Goal: Navigation & Orientation: Find specific page/section

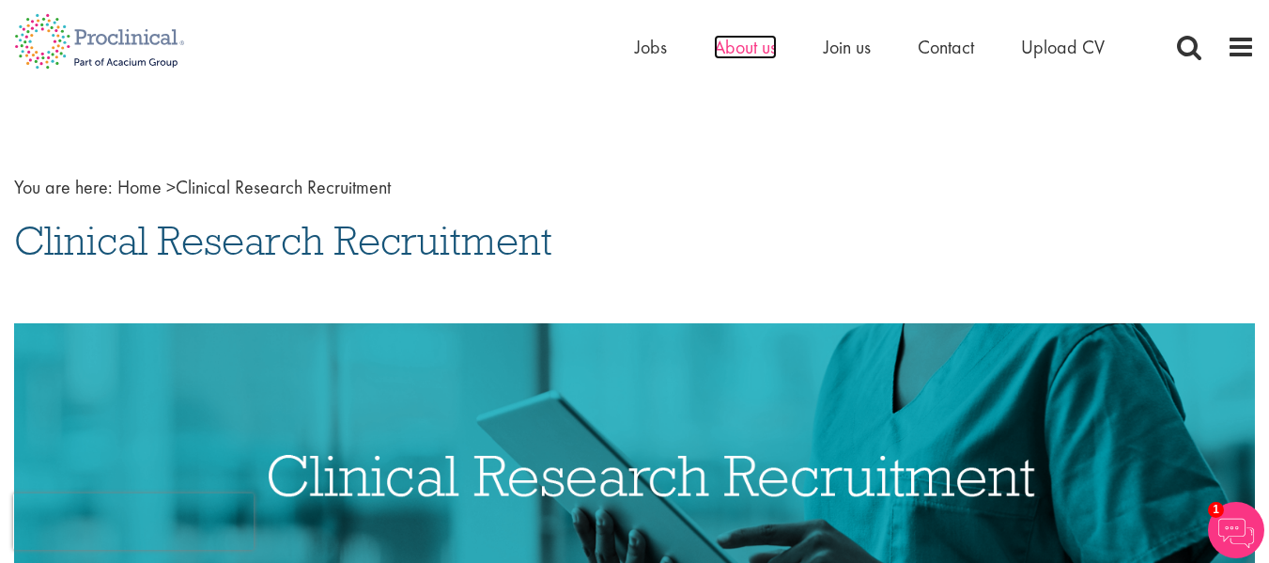
click at [744, 52] on span "About us" at bounding box center [745, 47] width 63 height 24
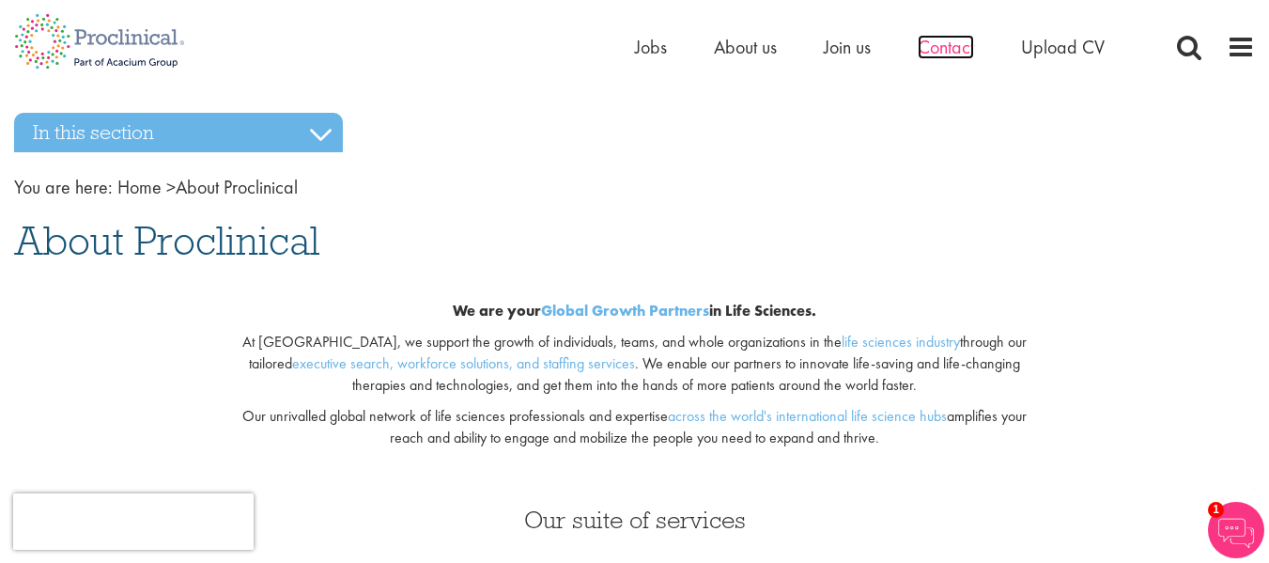
click at [957, 49] on span "Contact" at bounding box center [946, 47] width 56 height 24
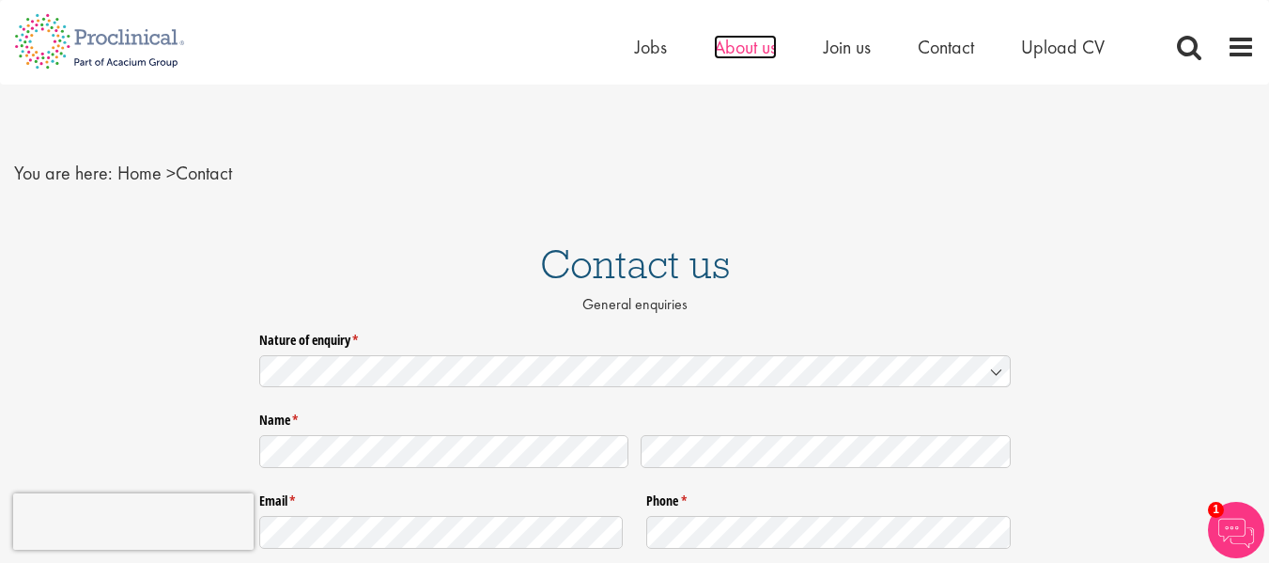
click at [728, 47] on span "About us" at bounding box center [745, 47] width 63 height 24
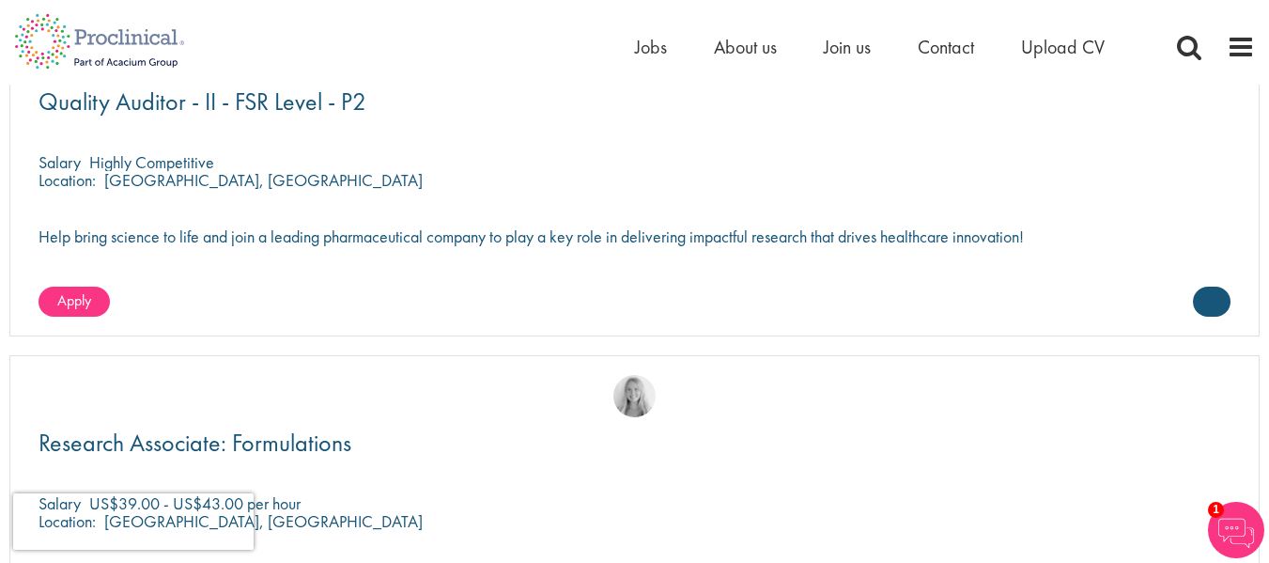
scroll to position [5089, 0]
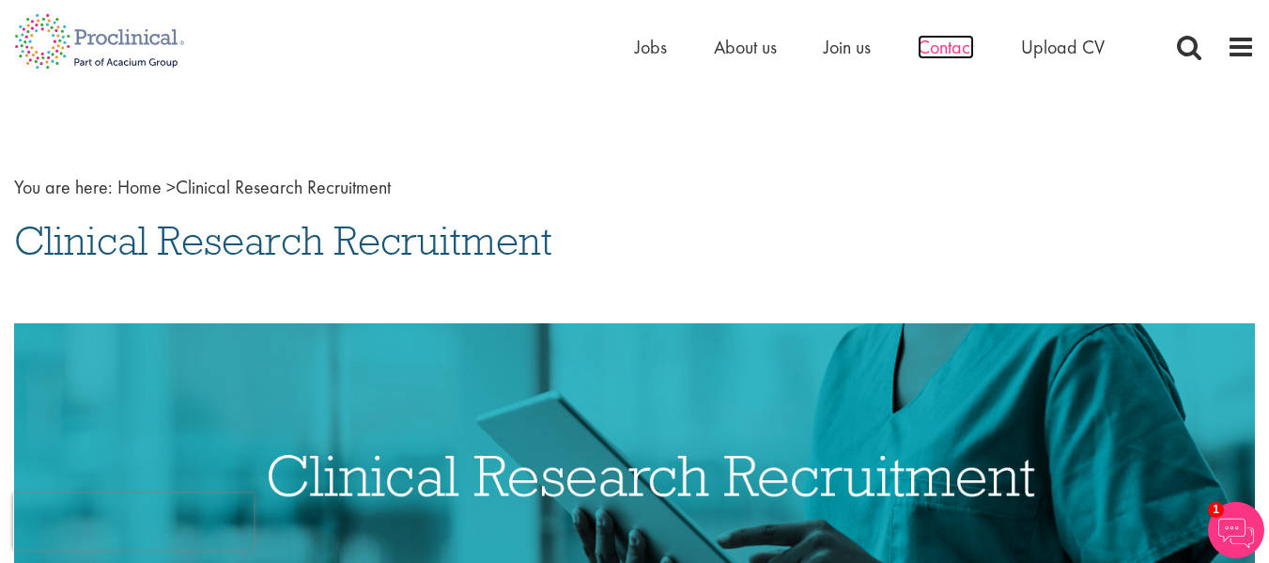
click at [966, 44] on span "Contact" at bounding box center [946, 47] width 56 height 24
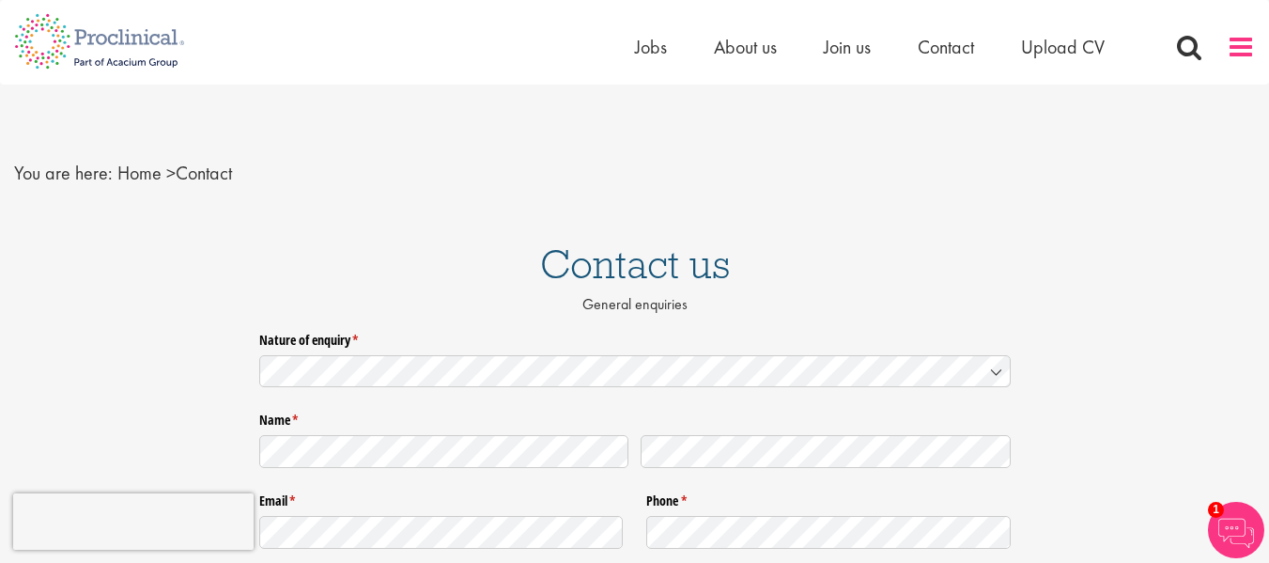
click at [1241, 44] on span at bounding box center [1241, 47] width 28 height 28
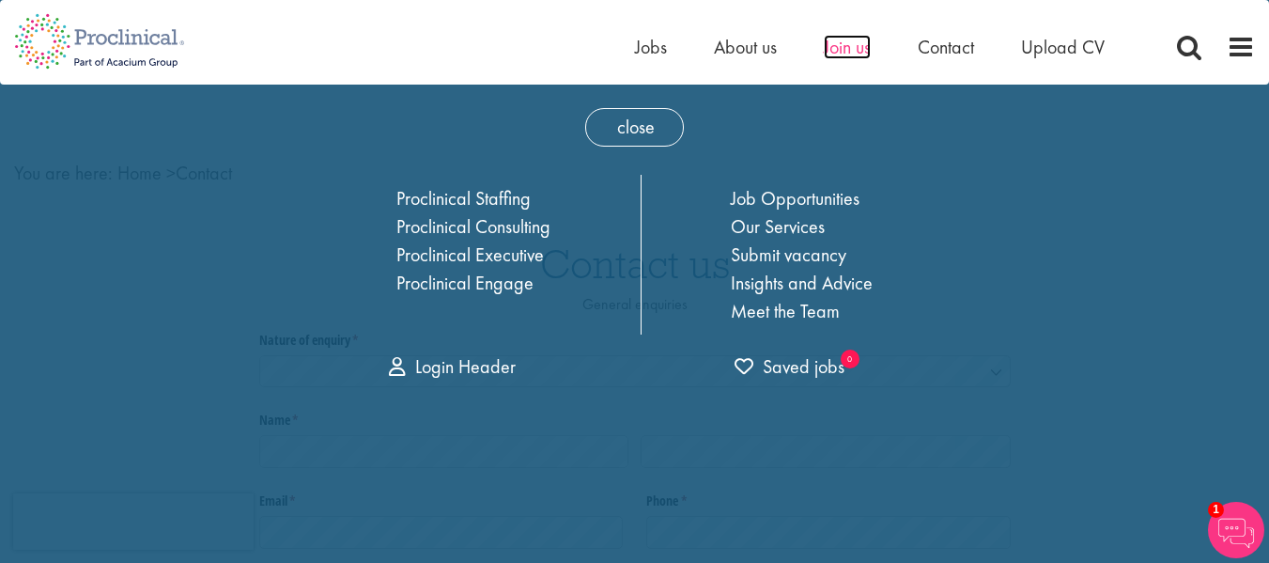
click at [843, 47] on span "Join us" at bounding box center [847, 47] width 47 height 24
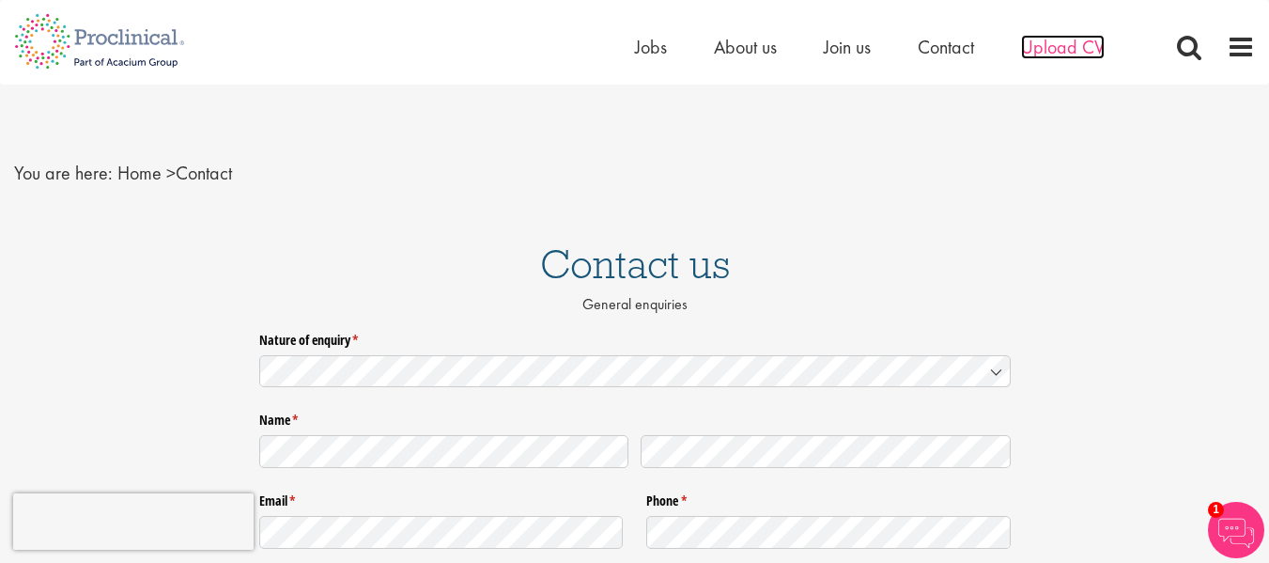
click at [1061, 48] on span "Upload CV" at bounding box center [1063, 47] width 84 height 24
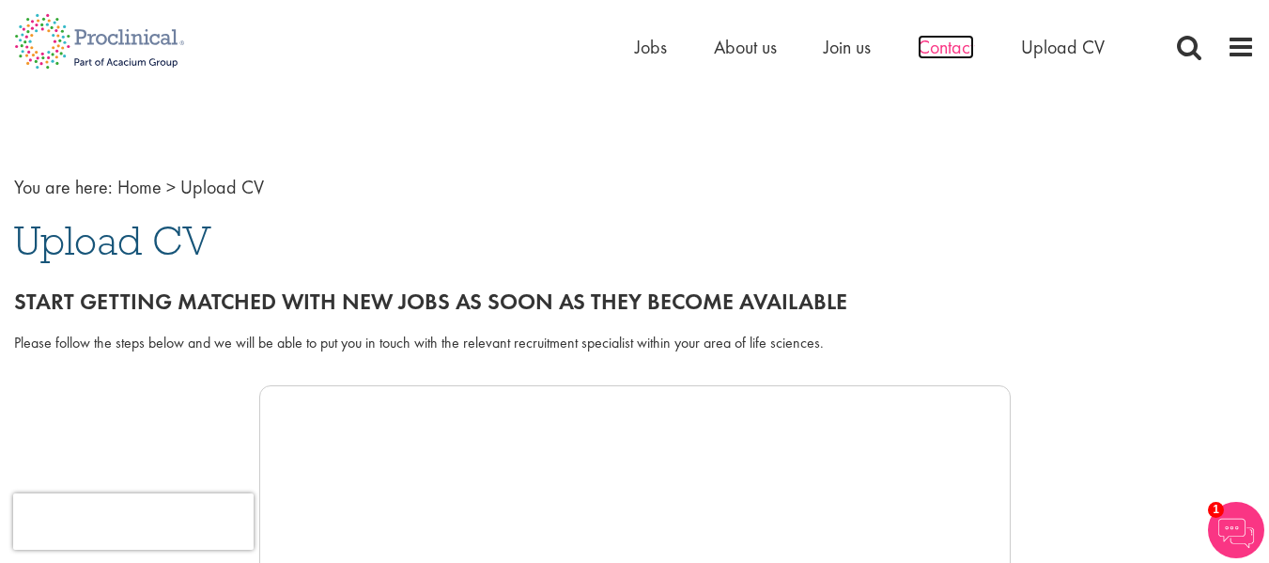
click at [950, 46] on span "Contact" at bounding box center [946, 47] width 56 height 24
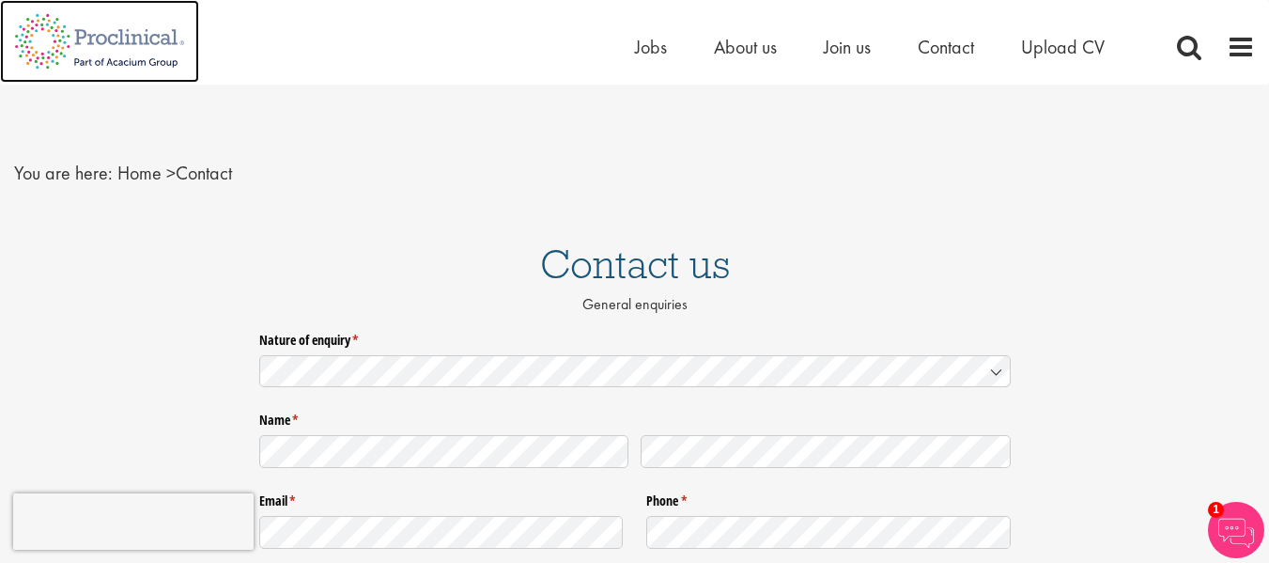
click at [121, 39] on img at bounding box center [99, 41] width 199 height 83
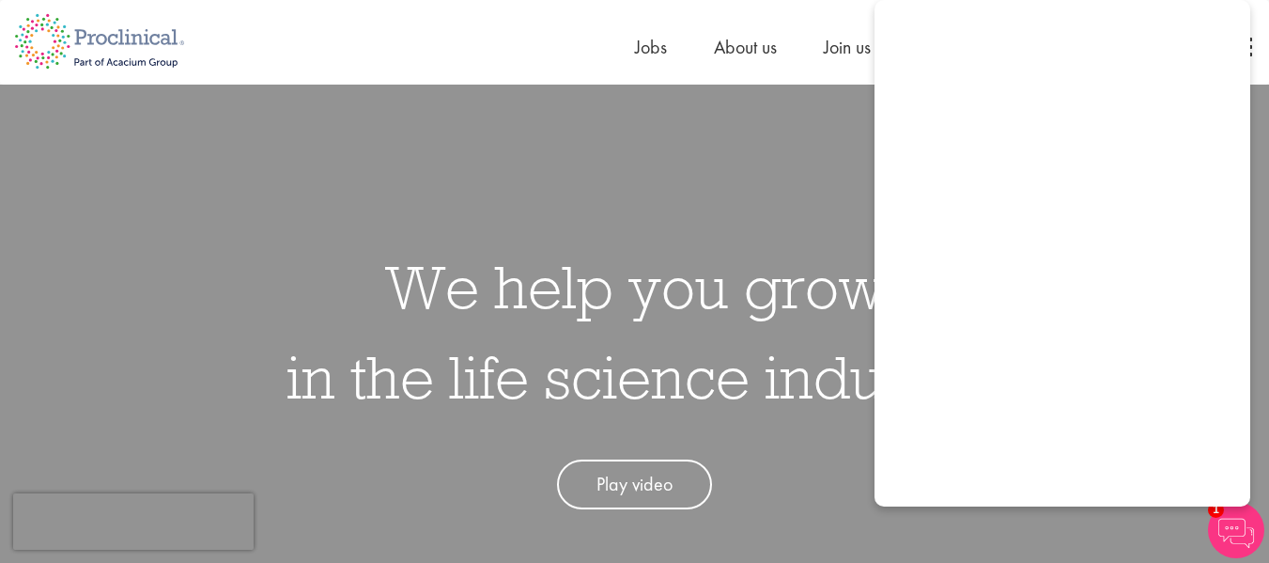
click at [278, 36] on div "Home Jobs About us Join us Contact Upload CV" at bounding box center [627, 35] width 1255 height 70
click at [118, 35] on img at bounding box center [99, 41] width 199 height 83
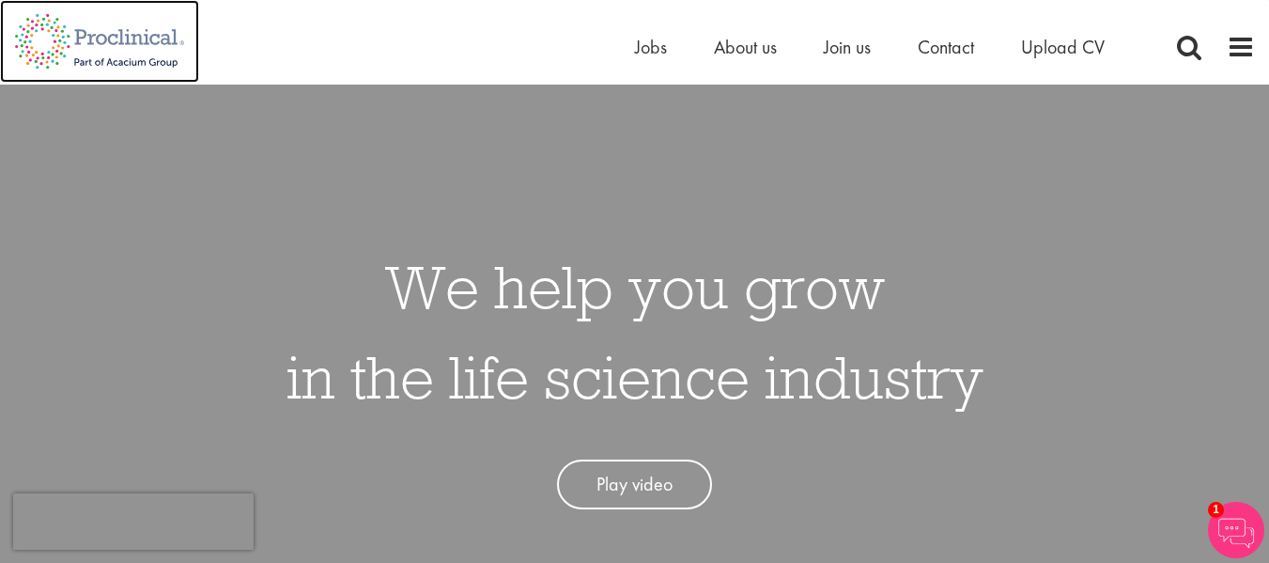
click at [122, 29] on img at bounding box center [99, 41] width 199 height 83
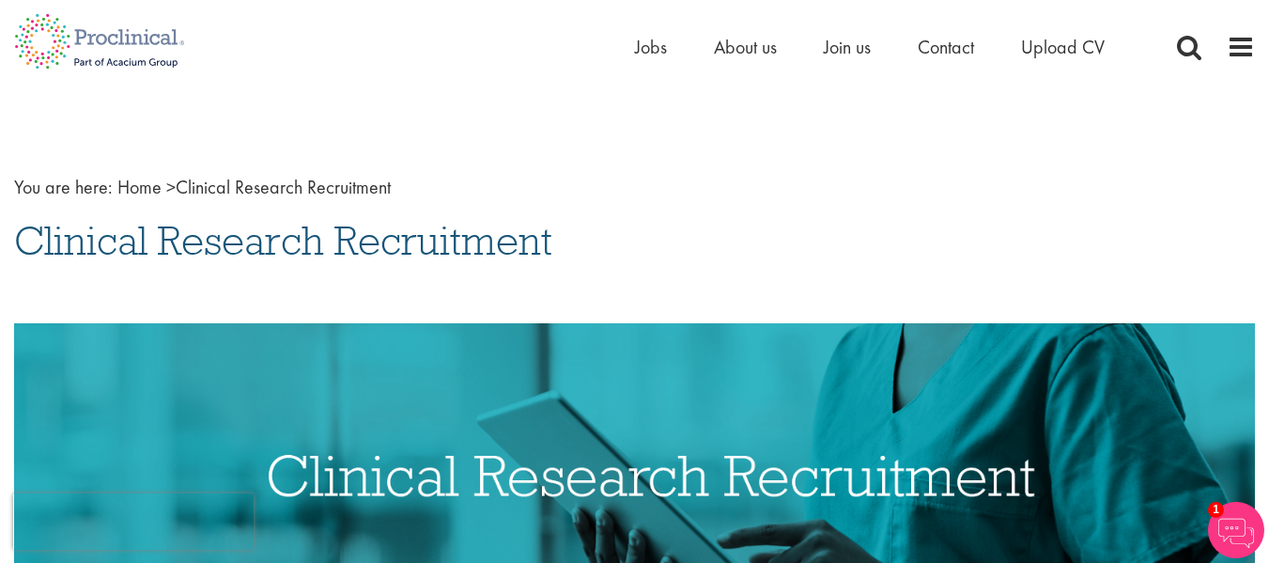
drag, startPoint x: 107, startPoint y: 1, endPoint x: 824, endPoint y: 117, distance: 726.2
